Goal: Transaction & Acquisition: Purchase product/service

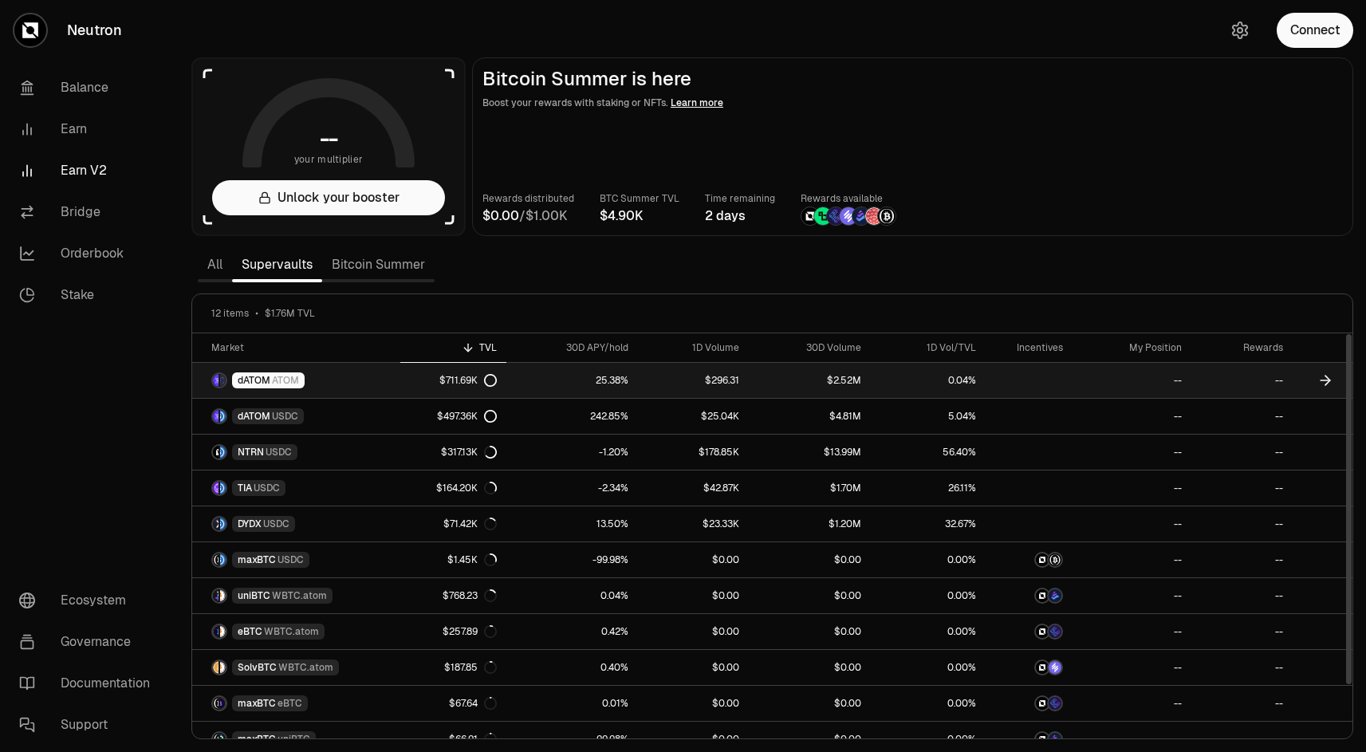
click at [376, 388] on link "dATOM ATOM" at bounding box center [296, 380] width 208 height 35
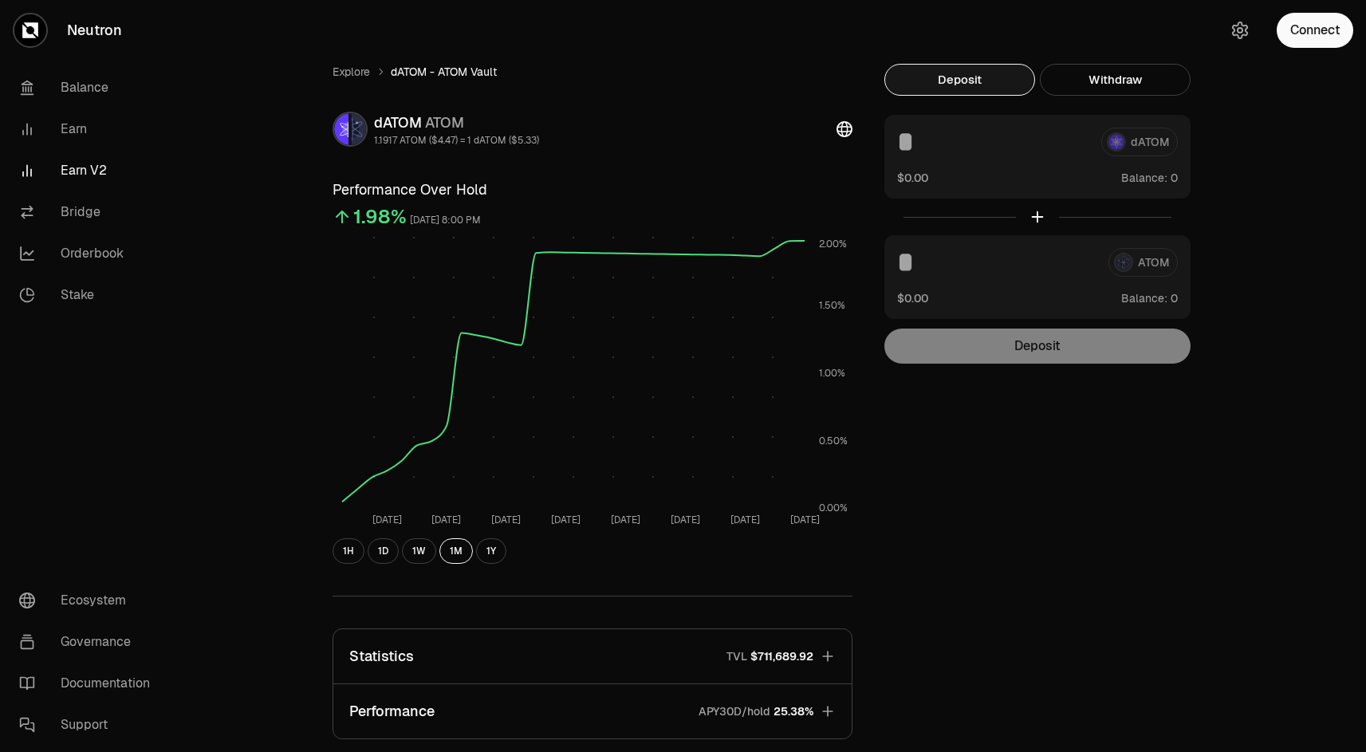
click at [85, 175] on link "Earn V2" at bounding box center [89, 170] width 166 height 41
click at [71, 174] on link "Earn V2" at bounding box center [89, 170] width 166 height 41
click at [73, 167] on link "Earn V2" at bounding box center [89, 170] width 166 height 41
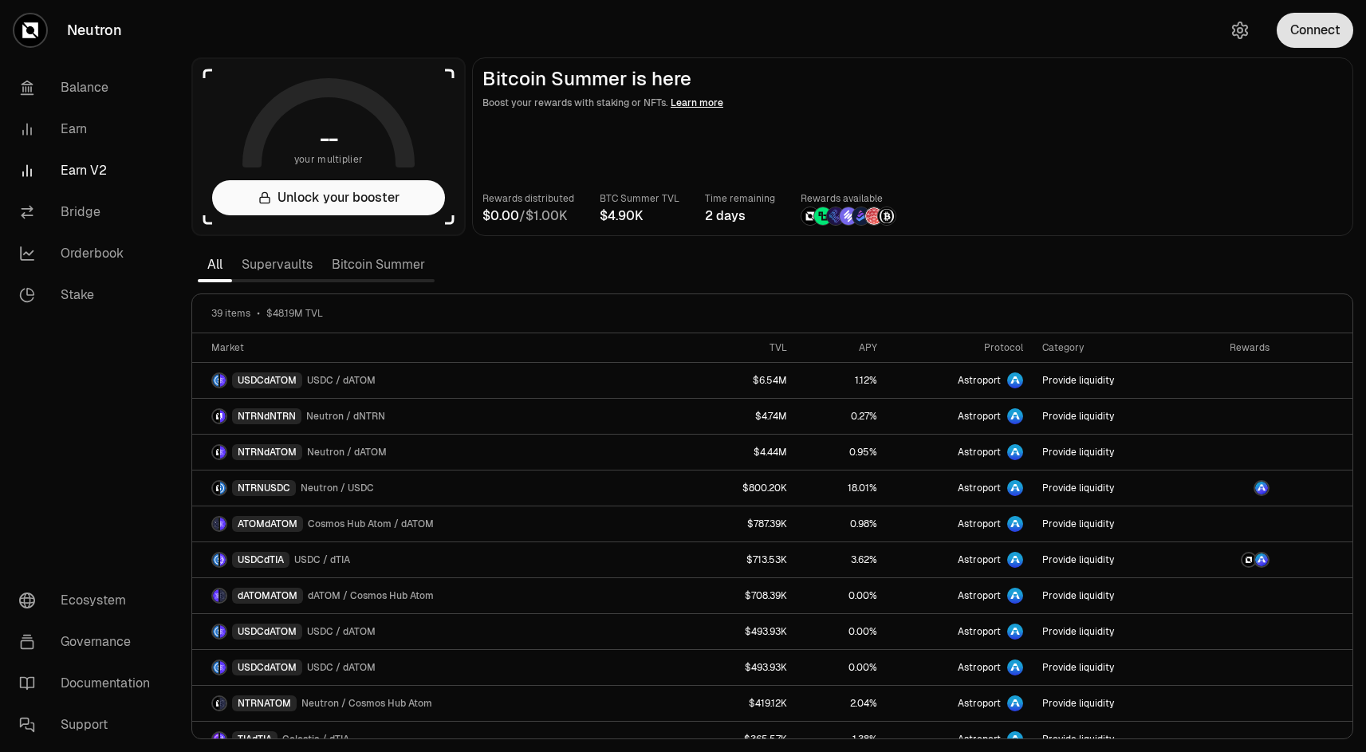
click at [1307, 27] on button "Connect" at bounding box center [1315, 30] width 77 height 35
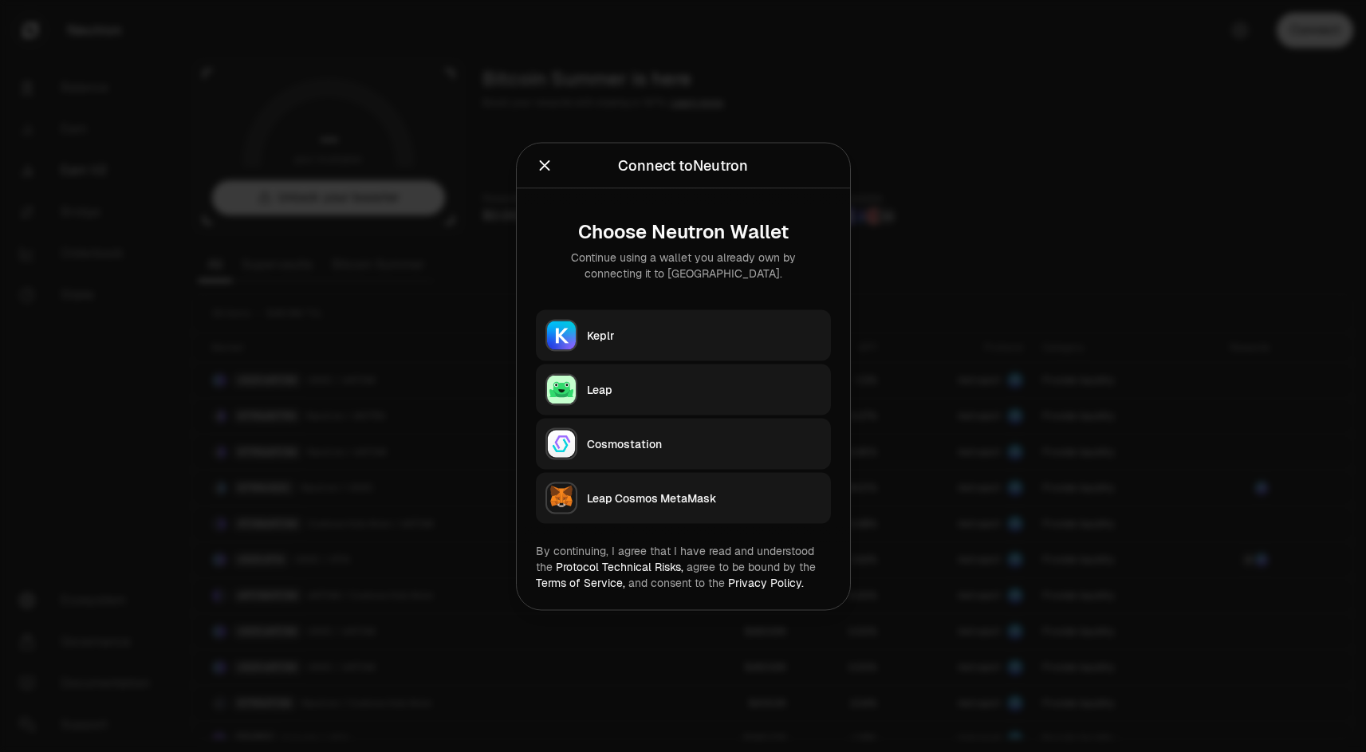
click at [678, 339] on div "Keplr" at bounding box center [704, 335] width 234 height 16
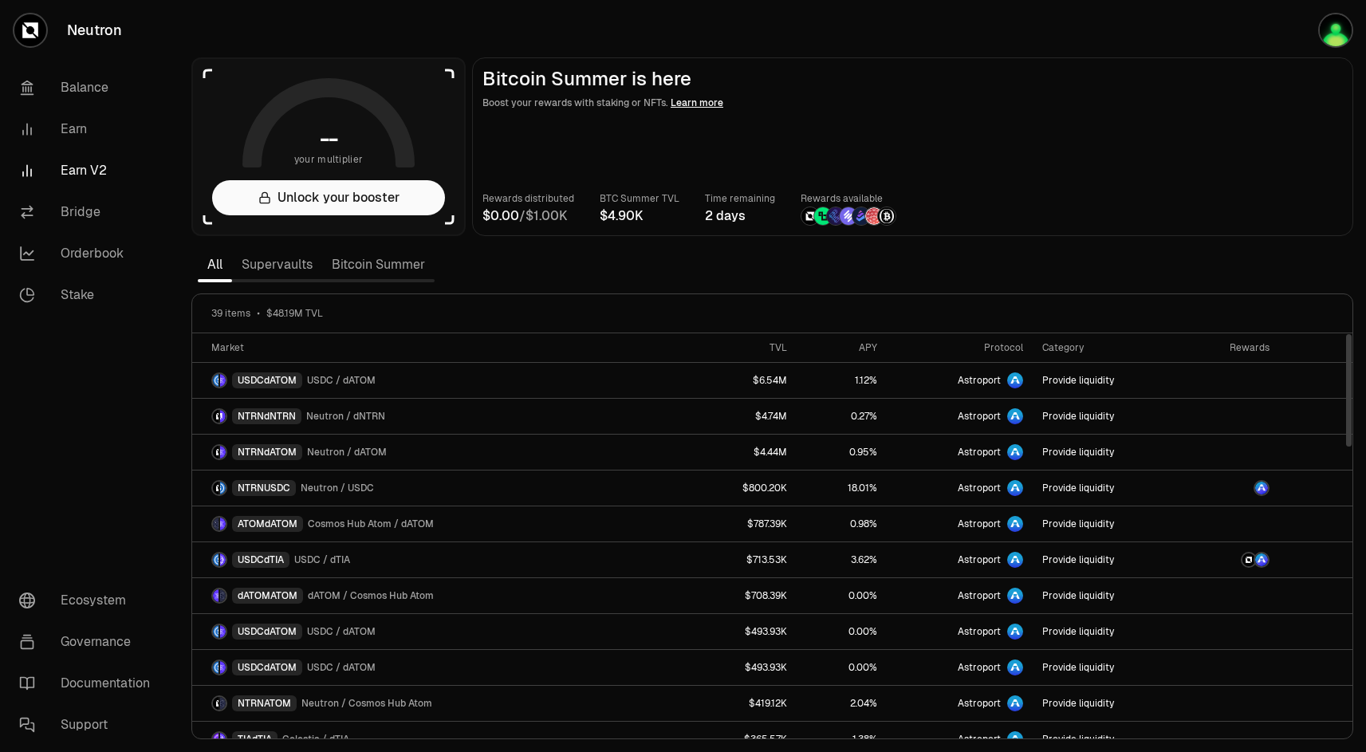
click at [285, 267] on link "Supervaults" at bounding box center [277, 265] width 90 height 32
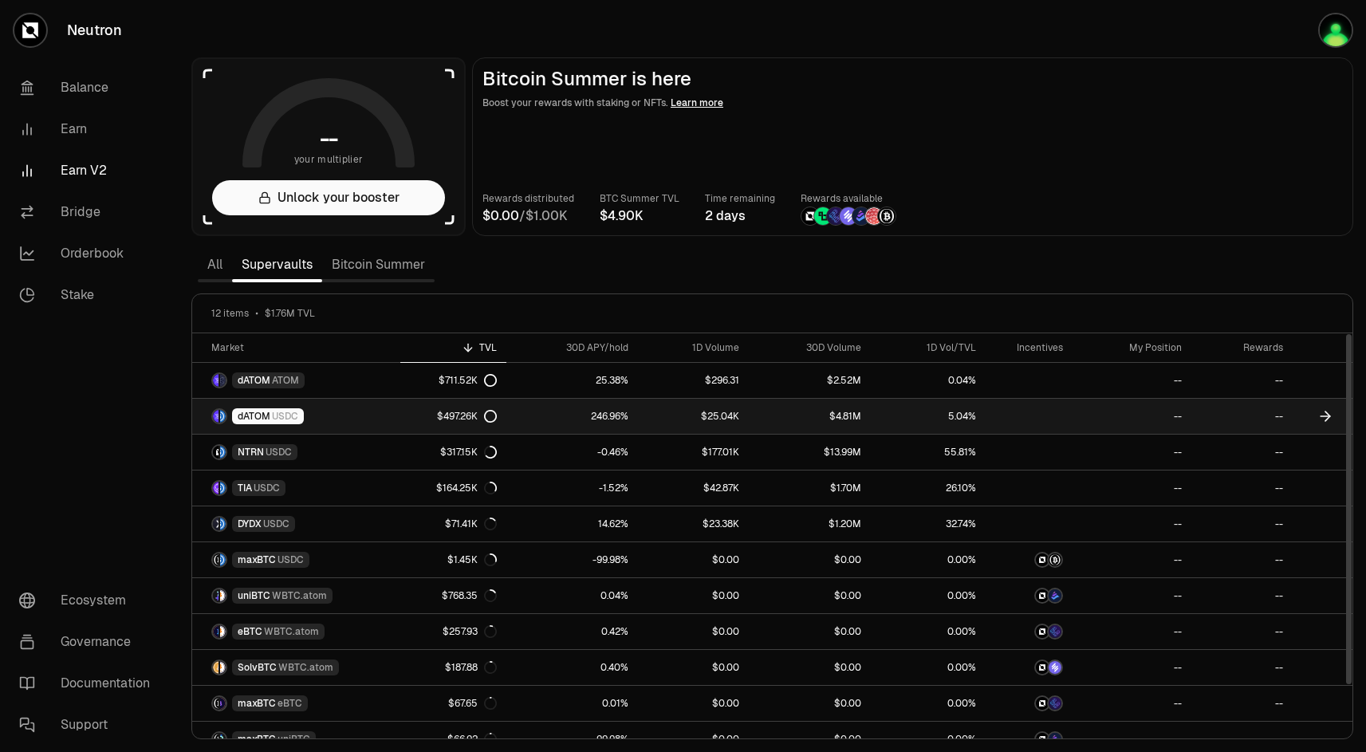
click at [379, 411] on link "dATOM USDC" at bounding box center [296, 416] width 208 height 35
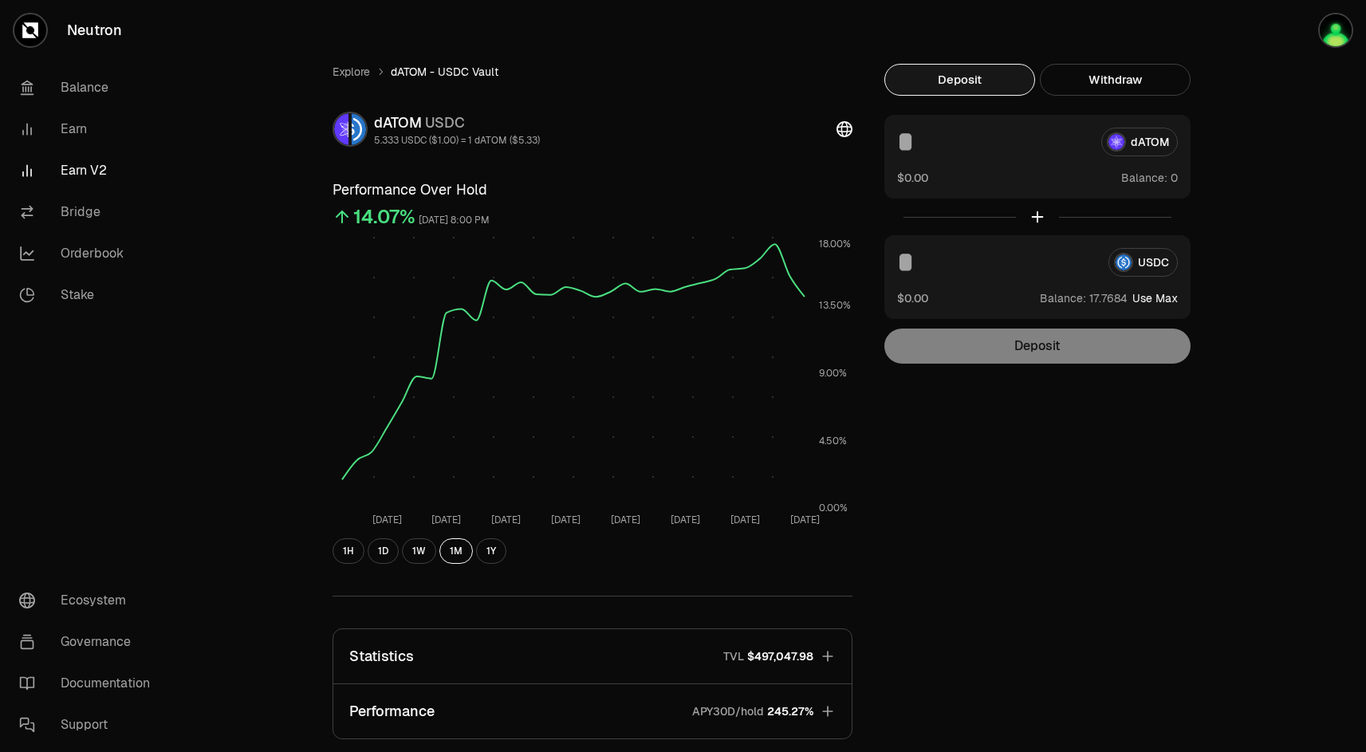
click at [943, 265] on input at bounding box center [996, 262] width 199 height 29
type input "*"
click at [1027, 347] on button "Deposit" at bounding box center [1037, 346] width 306 height 35
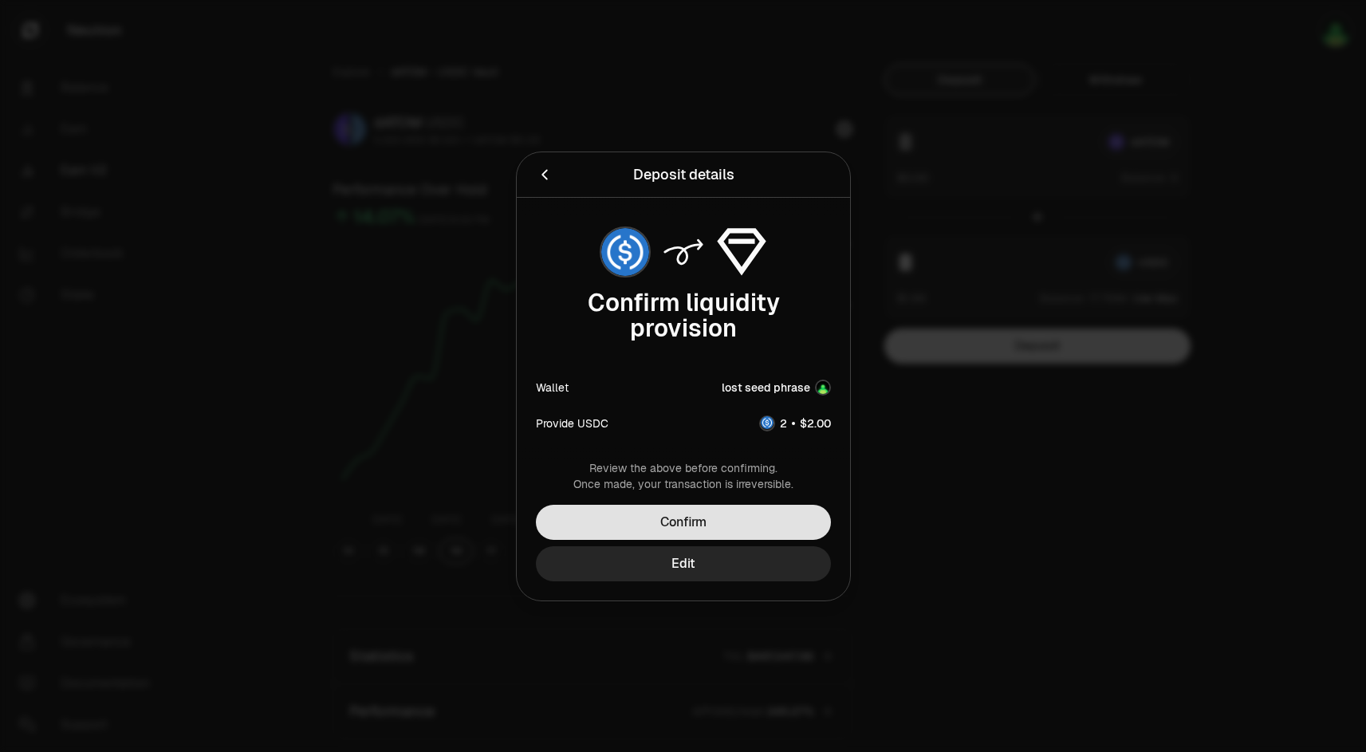
click at [707, 517] on button "Confirm" at bounding box center [683, 522] width 295 height 35
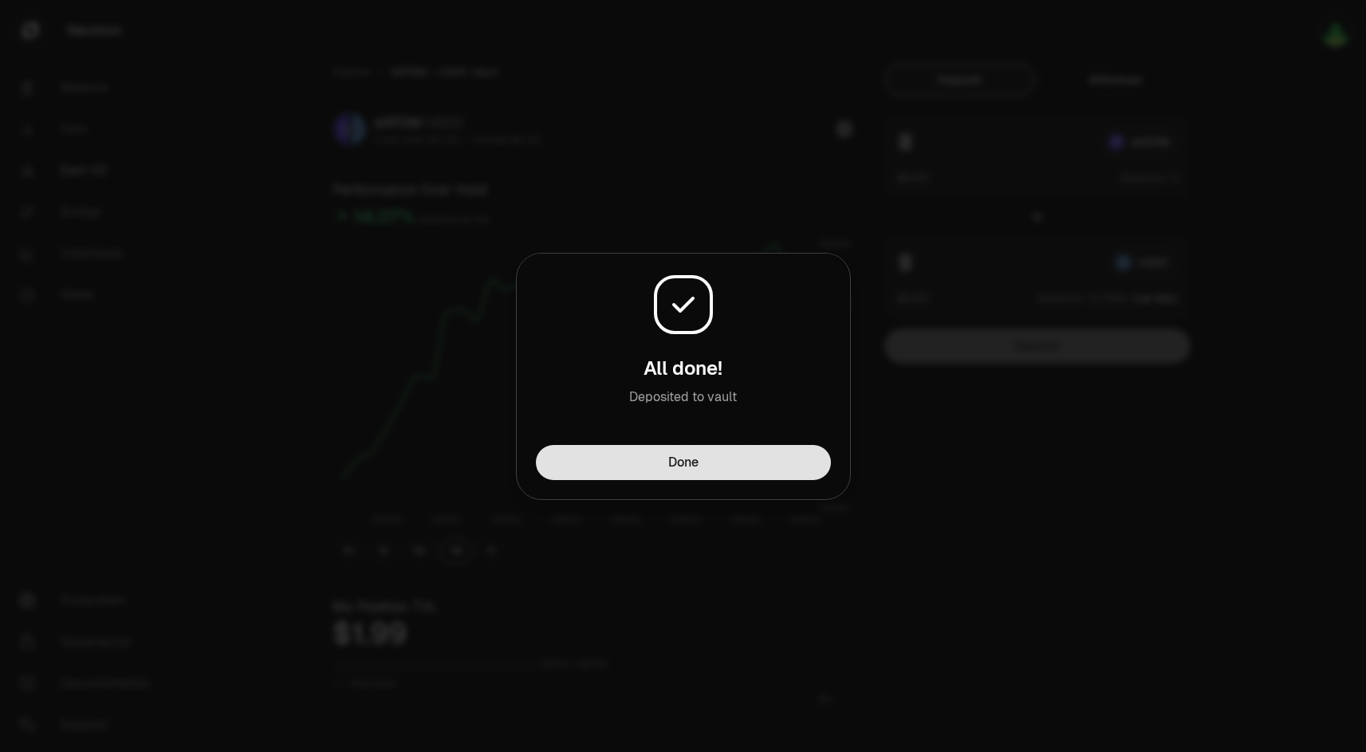
click at [700, 470] on button "Done" at bounding box center [683, 462] width 295 height 35
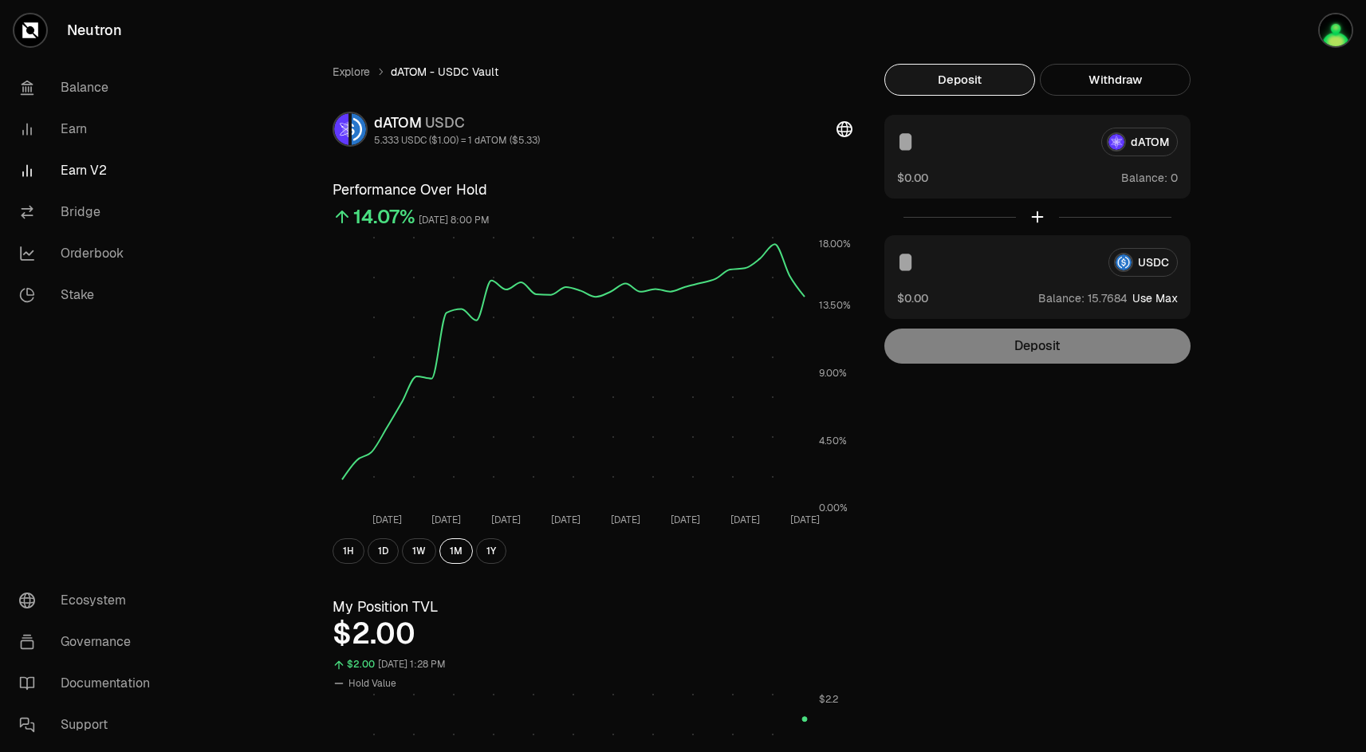
click at [0, 0] on vercel-live-feedback at bounding box center [0, 0] width 0 height 0
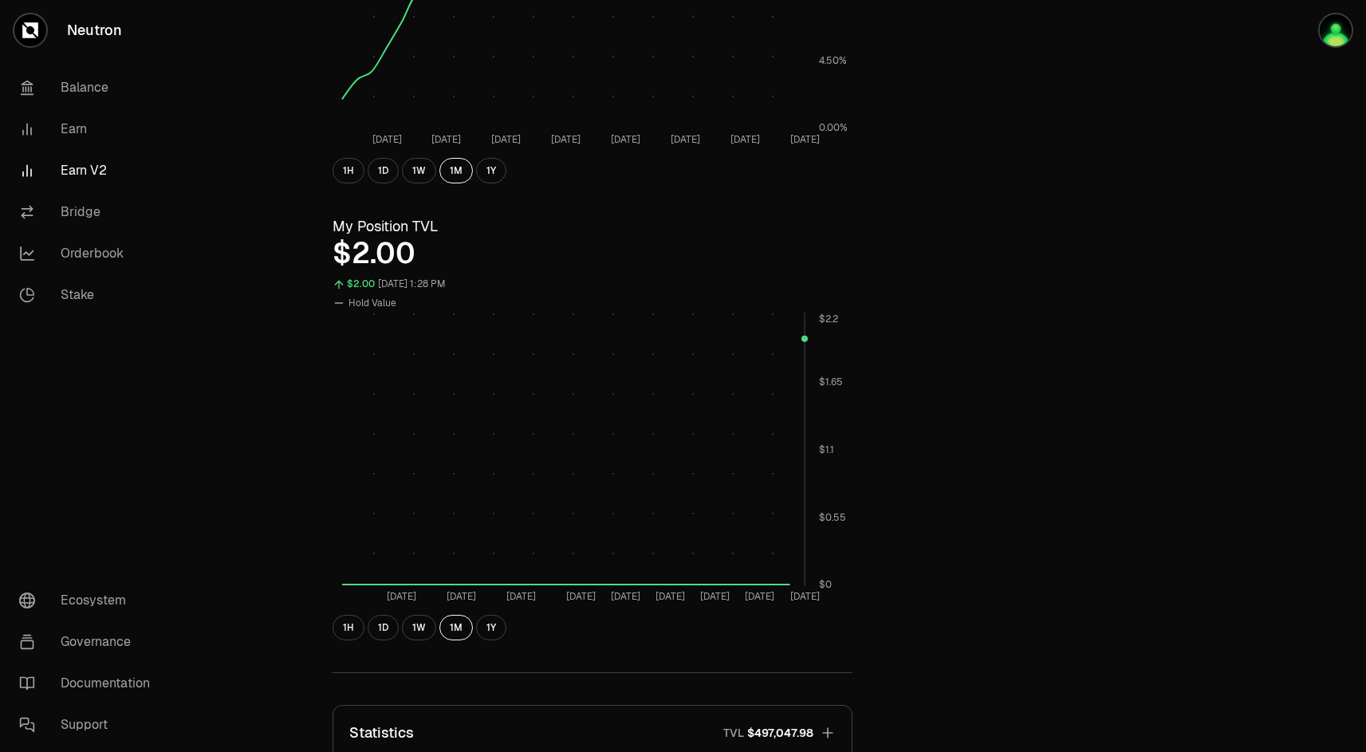
scroll to position [384, 0]
click at [355, 624] on button "1H" at bounding box center [349, 624] width 32 height 26
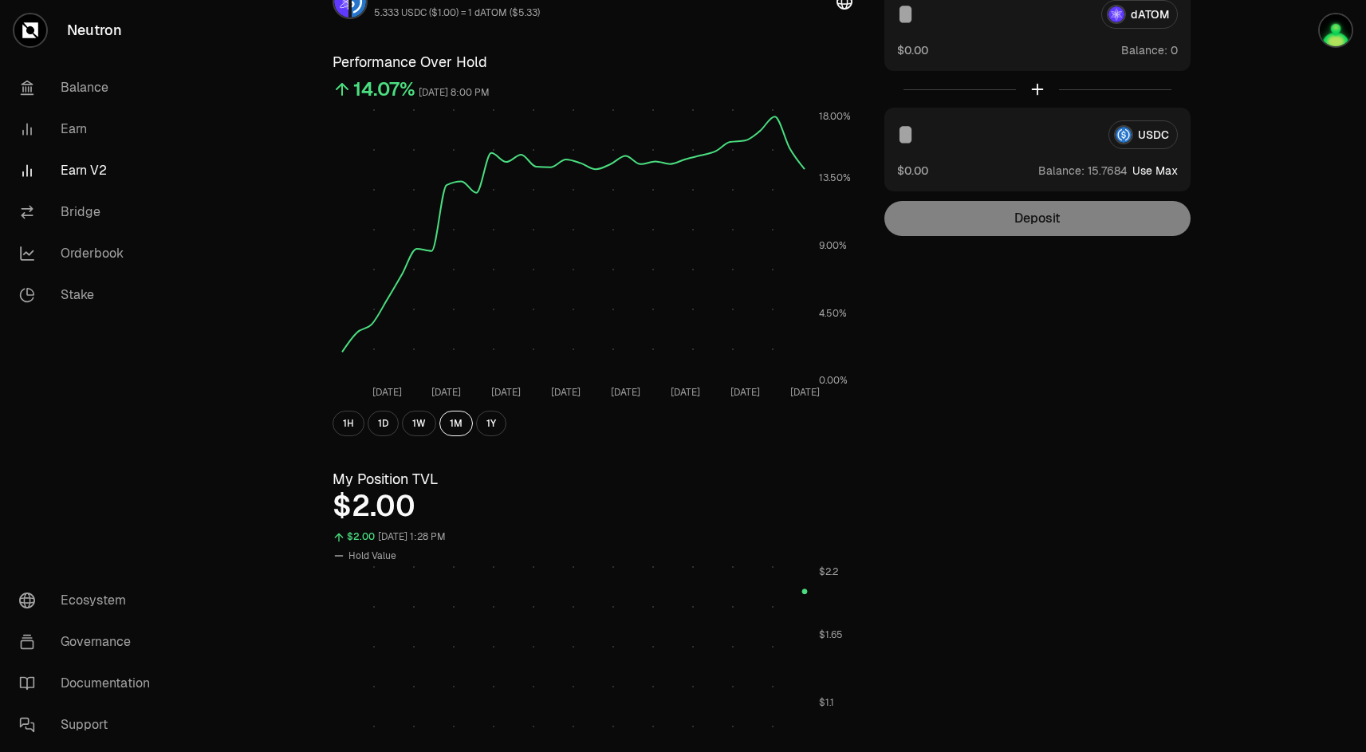
scroll to position [0, 0]
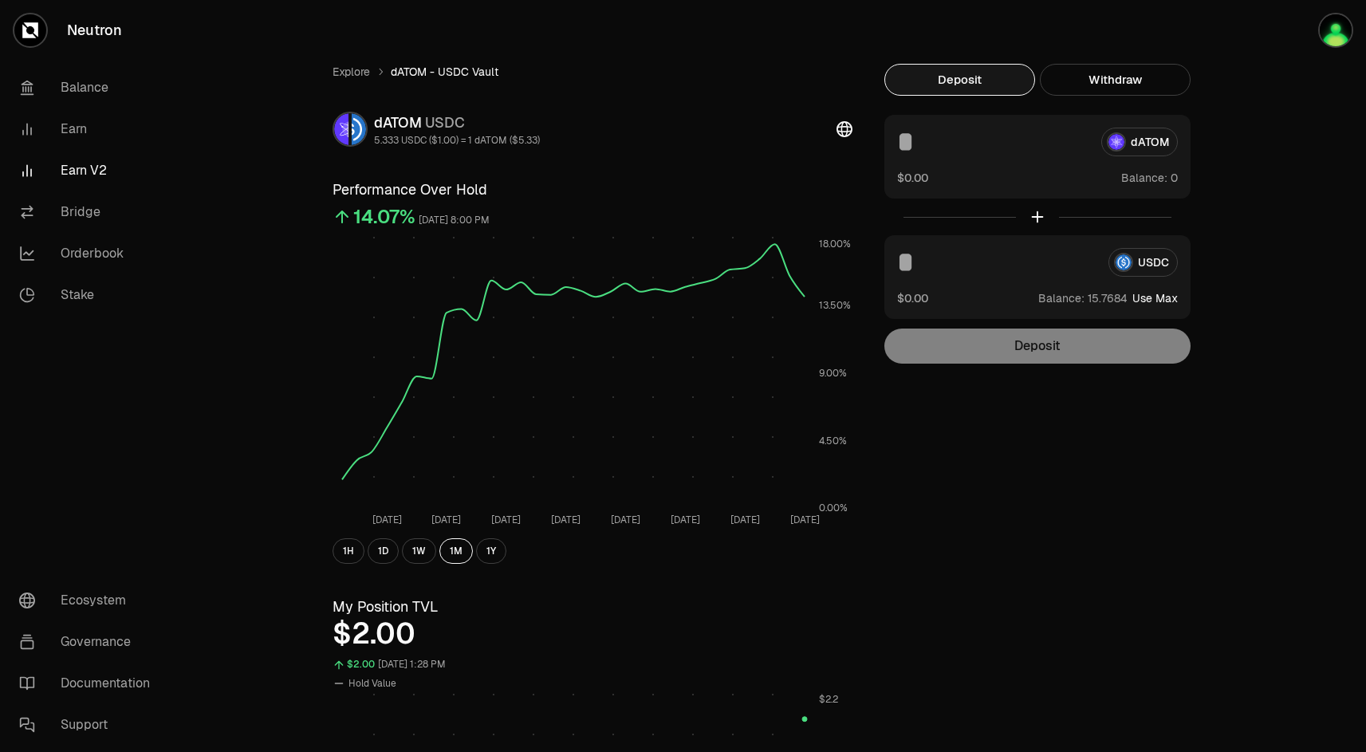
click at [72, 174] on link "Earn V2" at bounding box center [89, 170] width 166 height 41
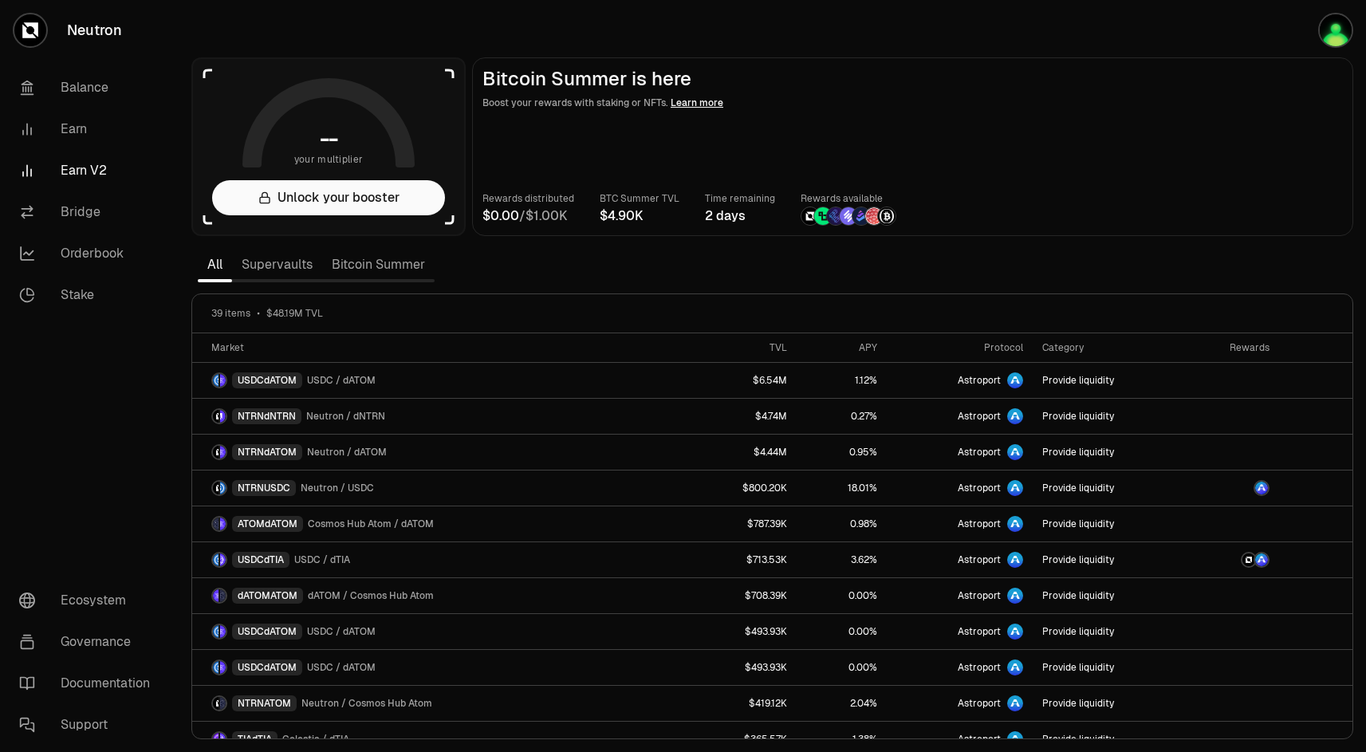
click at [273, 266] on link "Supervaults" at bounding box center [277, 265] width 90 height 32
